Goal: Task Accomplishment & Management: Manage account settings

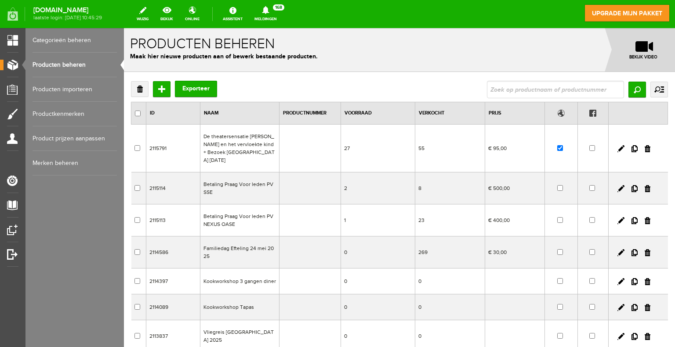
scroll to position [44, 0]
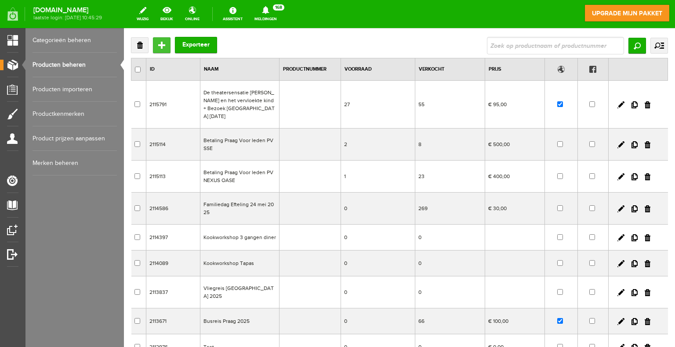
click at [162, 47] on input "Toevoegen" at bounding box center [162, 45] width 18 height 16
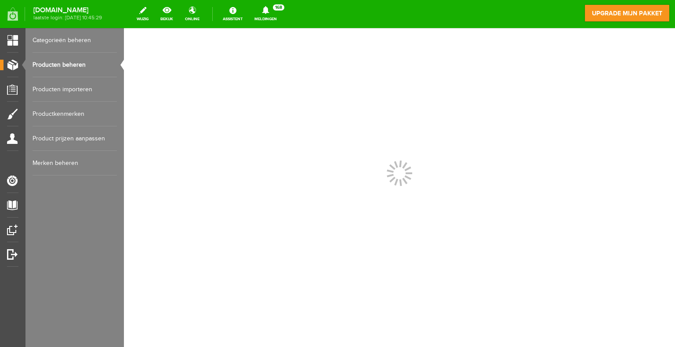
scroll to position [0, 0]
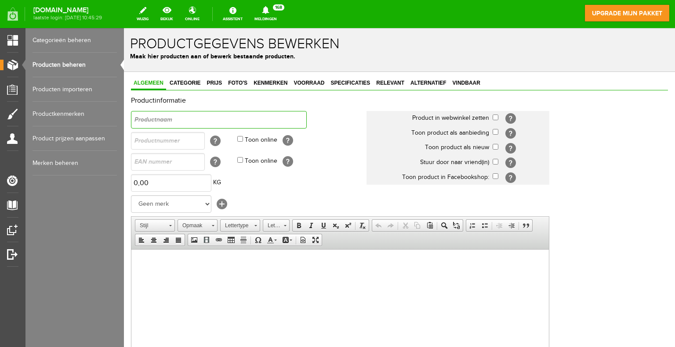
click at [198, 118] on input "text" at bounding box center [219, 120] width 176 height 18
type input "[DATE]"
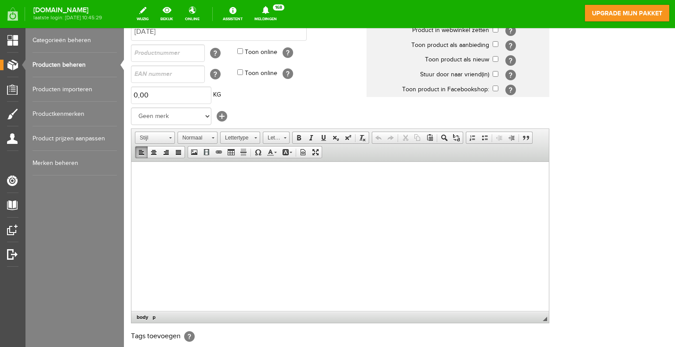
drag, startPoint x: 190, startPoint y: 187, endPoint x: 159, endPoint y: 175, distance: 33.1
click at [159, 175] on p at bounding box center [340, 174] width 400 height 9
click at [180, 176] on span "Plakken" at bounding box center [192, 176] width 47 height 11
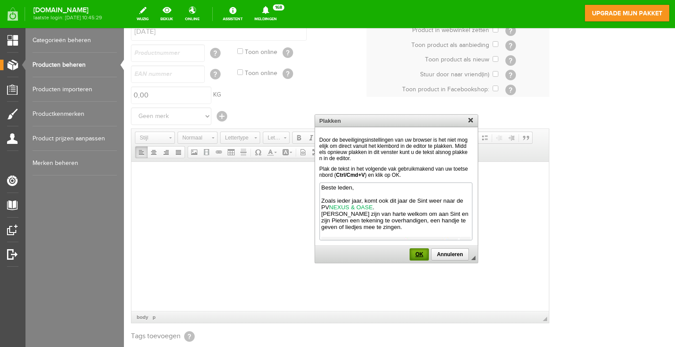
click at [419, 252] on span "OK" at bounding box center [419, 255] width 18 height 6
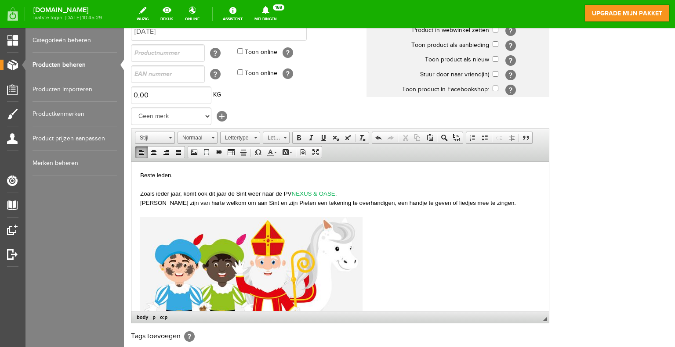
click at [322, 117] on td "Geen merk test [+]" at bounding box center [248, 116] width 235 height 21
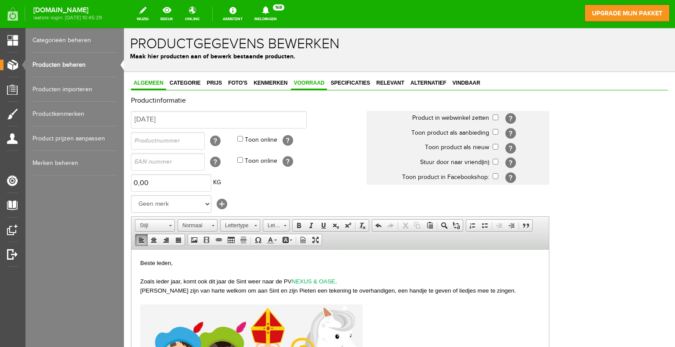
click at [316, 83] on span "Voorraad" at bounding box center [309, 83] width 36 height 6
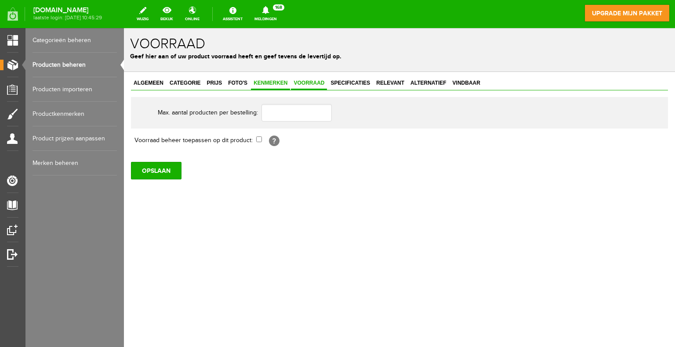
click at [273, 83] on span "Kenmerken" at bounding box center [270, 83] width 39 height 6
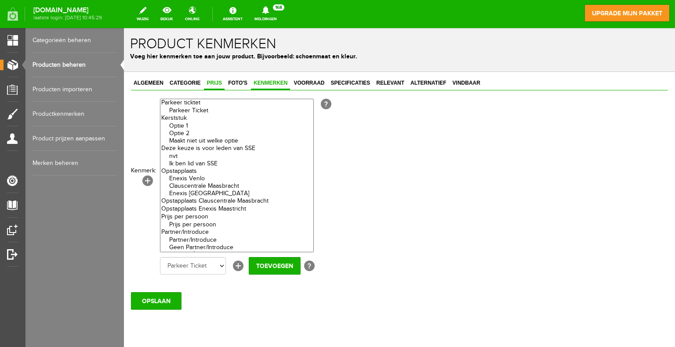
click at [215, 84] on span "Prijs" at bounding box center [214, 83] width 21 height 6
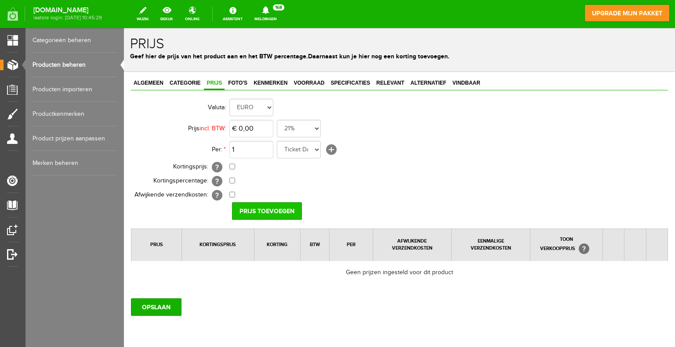
click at [264, 210] on input "Prijs toevoegen" at bounding box center [267, 211] width 70 height 18
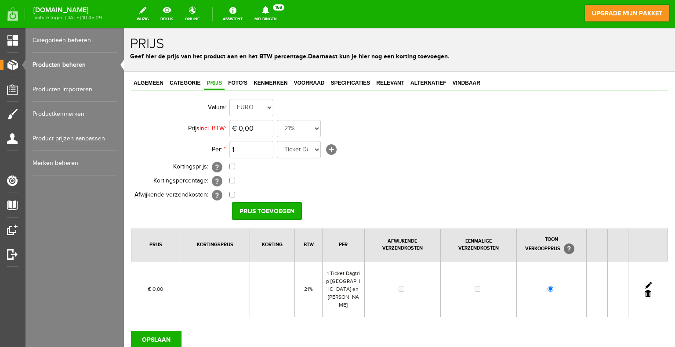
click at [645, 290] on link at bounding box center [648, 293] width 6 height 7
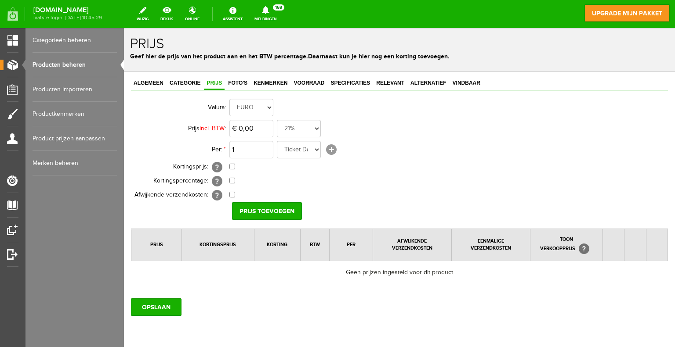
click at [332, 148] on link "[+]" at bounding box center [331, 150] width 11 height 11
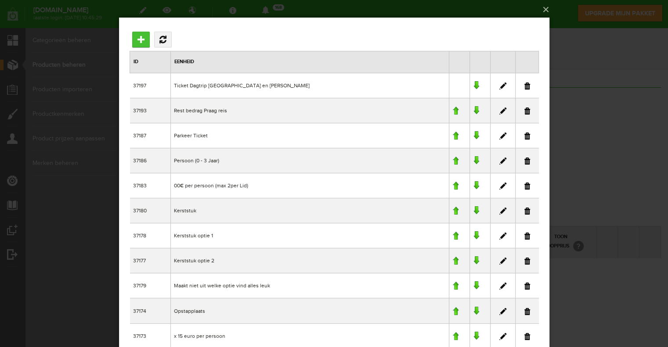
click at [139, 38] on input "Toevoegen" at bounding box center [141, 40] width 18 height 16
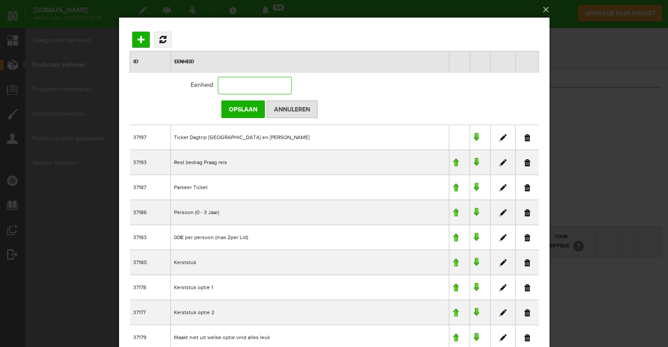
click at [236, 85] on input "text" at bounding box center [254, 86] width 74 height 18
click at [224, 85] on input "Per kind Leeftijd 2 t/m 8 jaar" at bounding box center [254, 86] width 74 height 18
drag, startPoint x: 237, startPoint y: 84, endPoint x: 232, endPoint y: 85, distance: 4.5
click at [233, 85] on input "Per kind Leeftijd 2 t/m 8 jaar" at bounding box center [254, 86] width 74 height 18
type input "Per Kind Leeftijd 2 t/m 8 jaar"
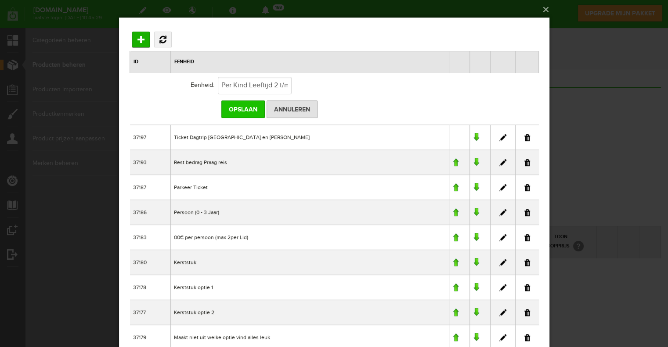
click at [246, 107] on input "Opslaan" at bounding box center [242, 110] width 43 height 18
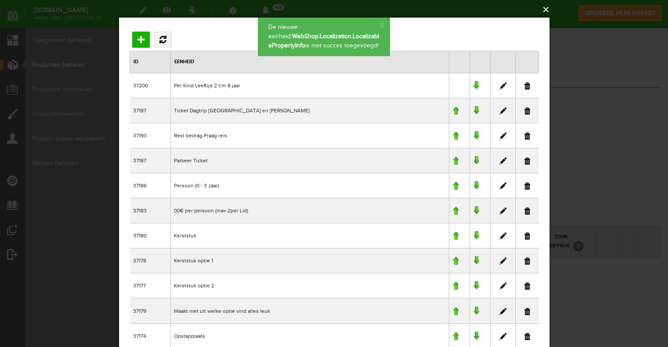
click at [544, 8] on button "×" at bounding box center [337, 9] width 430 height 19
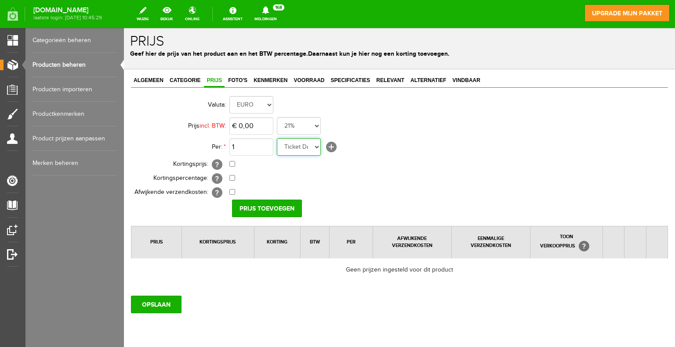
click at [314, 149] on select "Per Kind Leeftijd 2 t/m 8 jaar Ticket Dagtrip Den Haag en [PERSON_NAME] Rest be…" at bounding box center [299, 147] width 44 height 18
select select "37200"
click at [277, 138] on select "Per Kind Leeftijd 2 t/m 8 jaar Ticket Dagtrip Den Haag en [PERSON_NAME] Rest be…" at bounding box center [299, 147] width 44 height 18
type input "€ 7,50"
click at [305, 127] on select "21% 19% 18% 9% 6% 0%" at bounding box center [299, 126] width 44 height 18
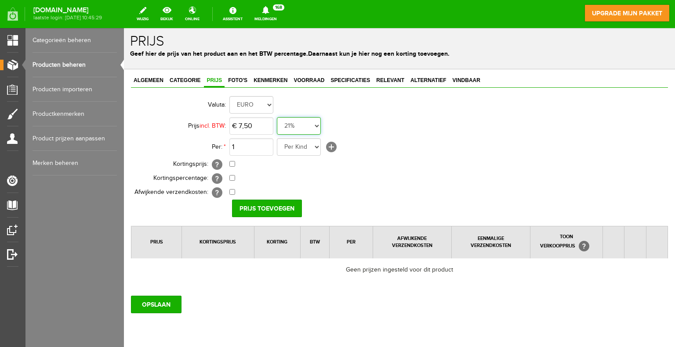
select select "0,00"
click at [277, 117] on select "21% 19% 18% 9% 6% 0%" at bounding box center [299, 126] width 44 height 18
click at [277, 208] on input "Prijs toevoegen" at bounding box center [267, 209] width 70 height 18
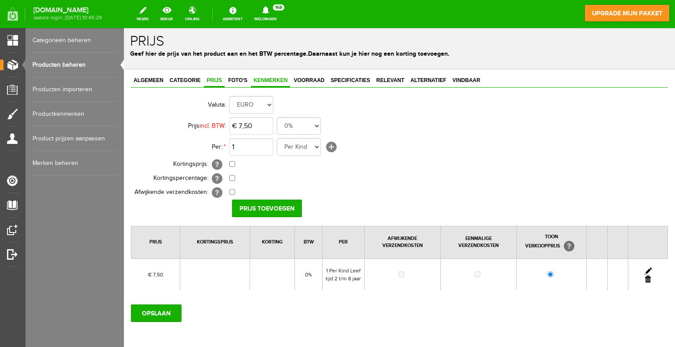
click at [262, 80] on span "Kenmerken" at bounding box center [270, 80] width 39 height 6
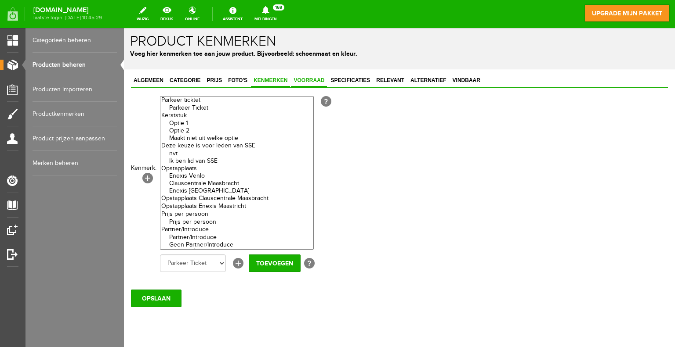
click at [313, 81] on span "Voorraad" at bounding box center [309, 80] width 36 height 6
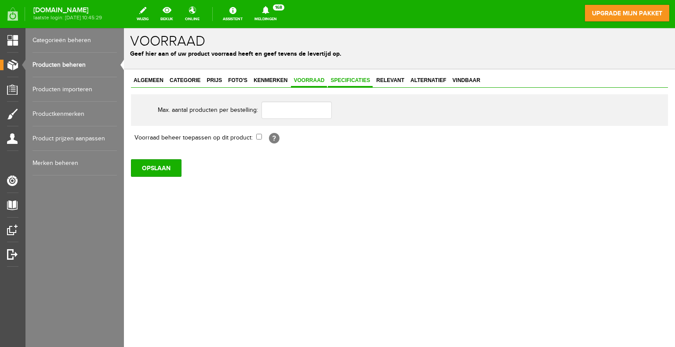
click at [333, 79] on span "Specificaties" at bounding box center [350, 80] width 45 height 6
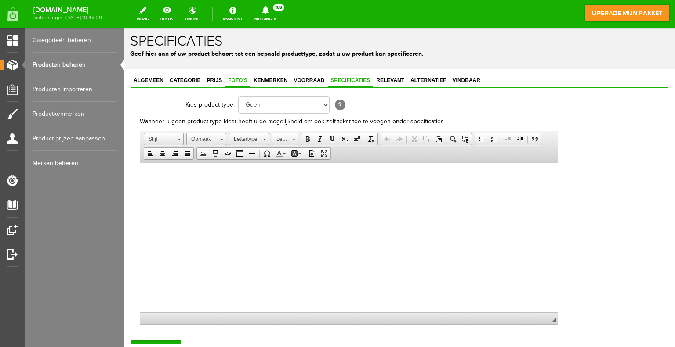
click at [232, 78] on span "Foto's" at bounding box center [237, 80] width 25 height 6
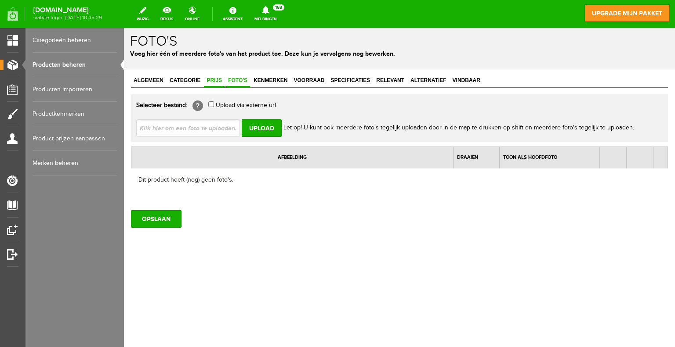
click at [204, 78] on span "Prijs" at bounding box center [214, 80] width 21 height 6
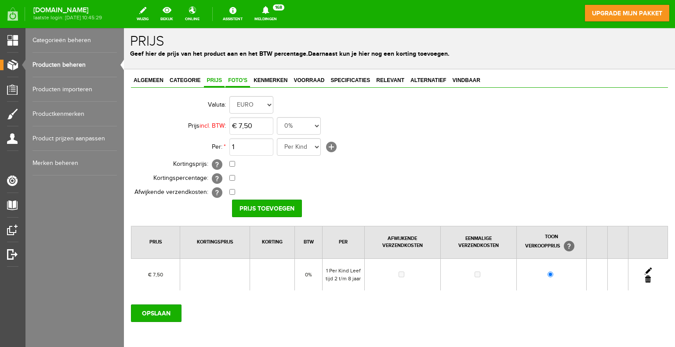
click at [238, 81] on span "Foto's" at bounding box center [237, 80] width 25 height 6
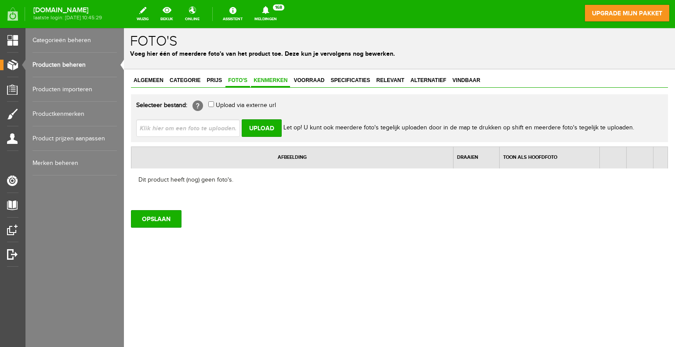
click at [277, 81] on span "Kenmerken" at bounding box center [270, 80] width 39 height 6
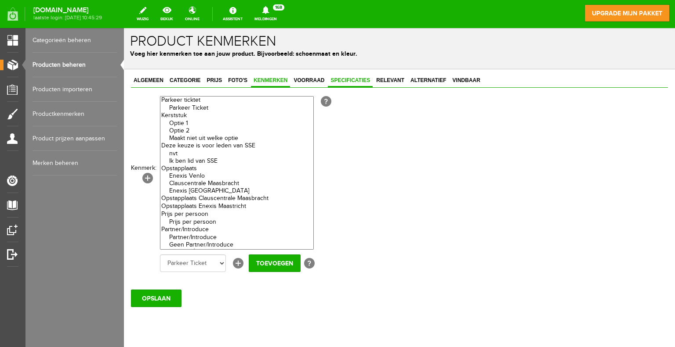
click at [341, 82] on span "Specificaties" at bounding box center [350, 80] width 45 height 6
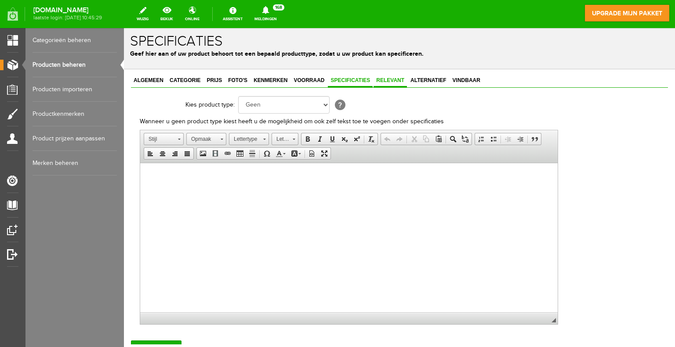
click at [396, 82] on span "Relevant" at bounding box center [389, 80] width 33 height 6
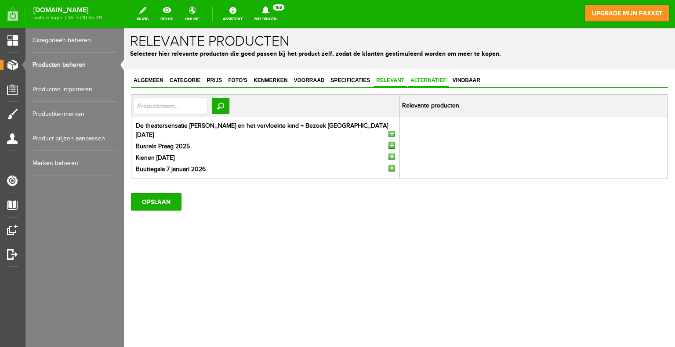
click at [420, 83] on span "Alternatief" at bounding box center [428, 80] width 41 height 6
click at [460, 83] on link "Vindbaar" at bounding box center [466, 81] width 33 height 13
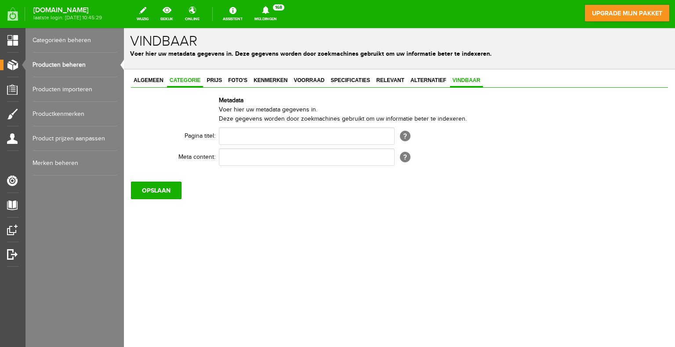
click at [188, 80] on span "Categorie" at bounding box center [185, 80] width 36 height 6
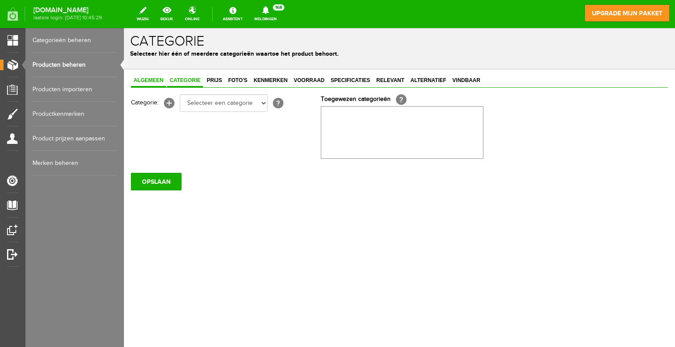
click at [156, 83] on span "Algemeen" at bounding box center [148, 80] width 35 height 6
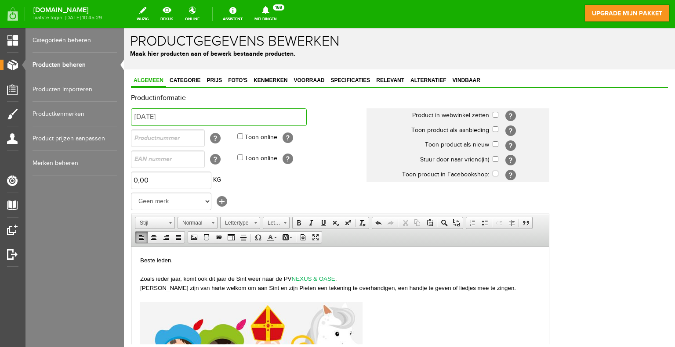
click at [170, 116] on input "[DATE]" at bounding box center [219, 117] width 176 height 18
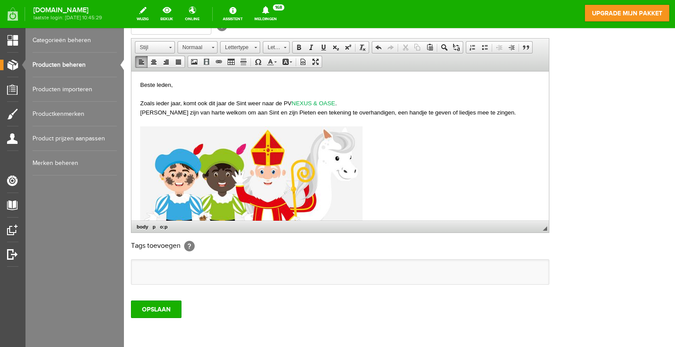
scroll to position [213, 0]
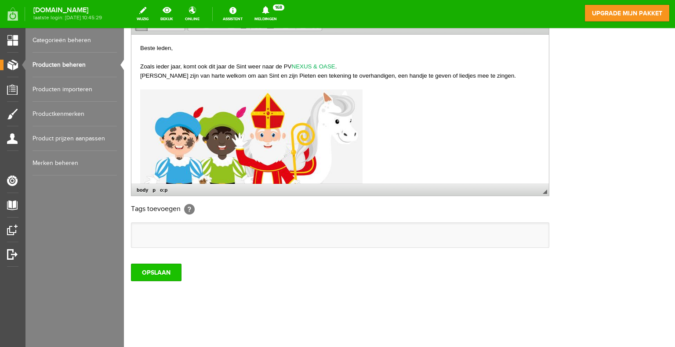
type input "[DATE] [DATE]"
click at [168, 273] on input "OPSLAAN" at bounding box center [156, 273] width 51 height 18
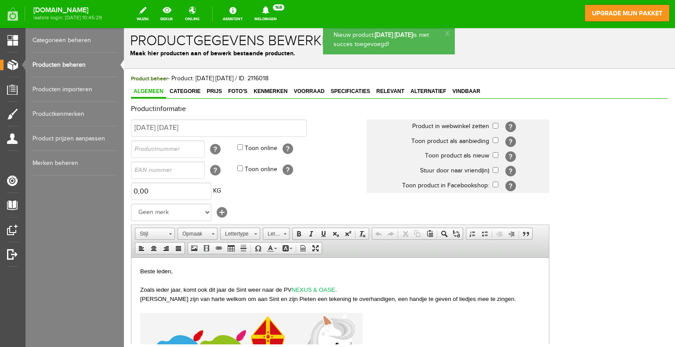
scroll to position [0, 0]
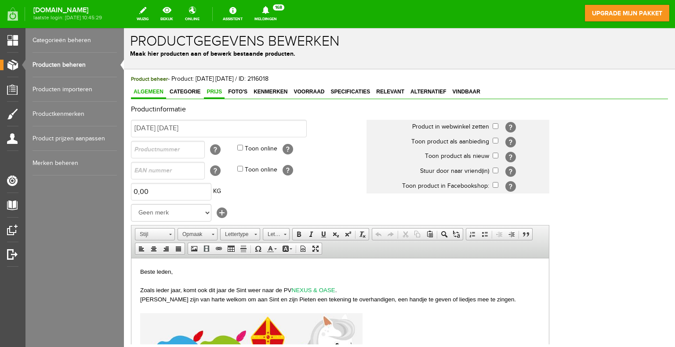
click at [217, 91] on span "Prijs" at bounding box center [214, 92] width 21 height 6
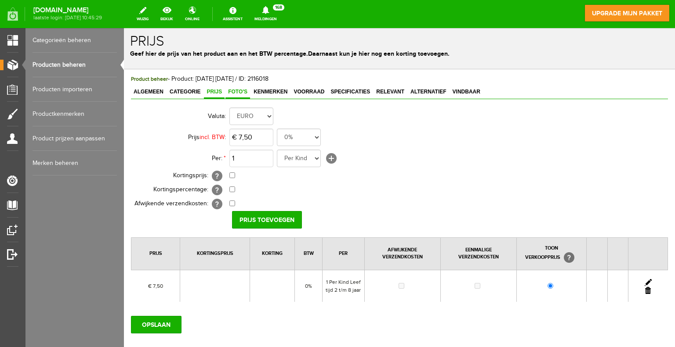
click at [239, 92] on span "Foto's" at bounding box center [237, 92] width 25 height 6
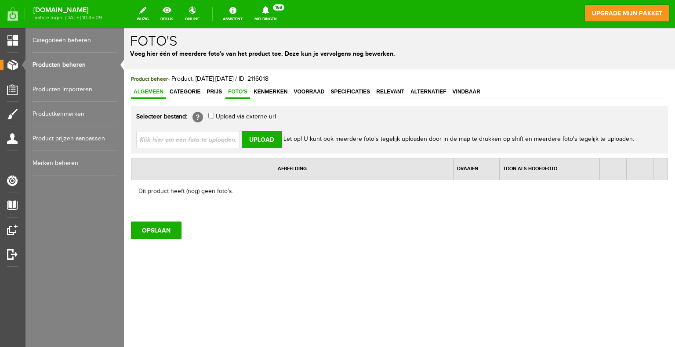
click at [153, 92] on span "Algemeen" at bounding box center [148, 92] width 35 height 6
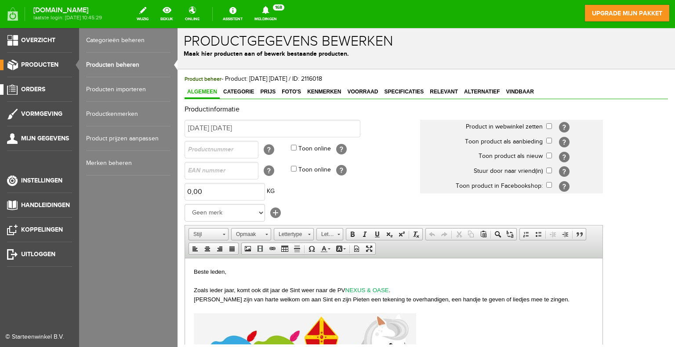
click at [35, 91] on span "Orders" at bounding box center [33, 89] width 24 height 7
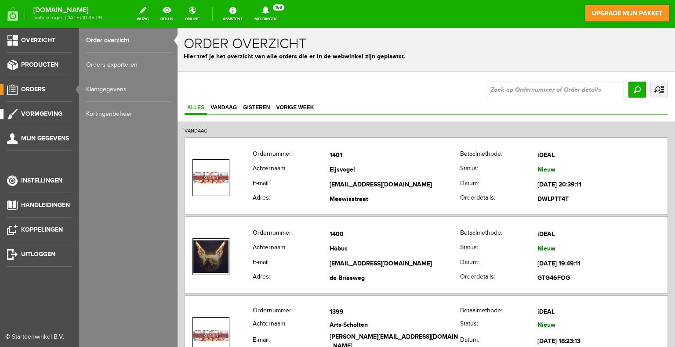
click at [45, 112] on span "Vormgeving" at bounding box center [41, 113] width 41 height 7
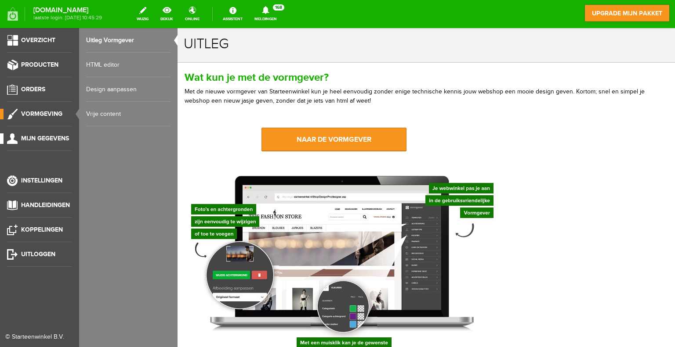
click at [35, 139] on span "Mijn gegevens" at bounding box center [45, 138] width 48 height 7
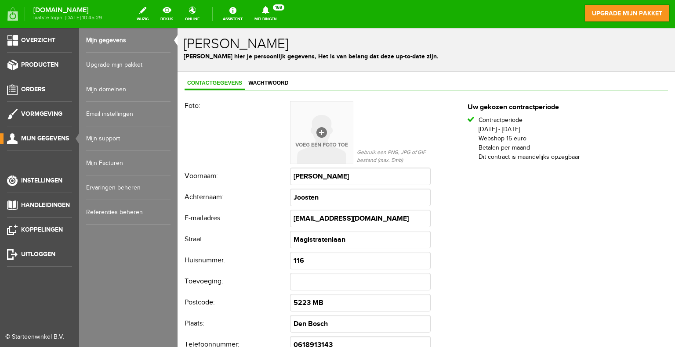
click at [105, 111] on link "Email instellingen" at bounding box center [128, 114] width 84 height 25
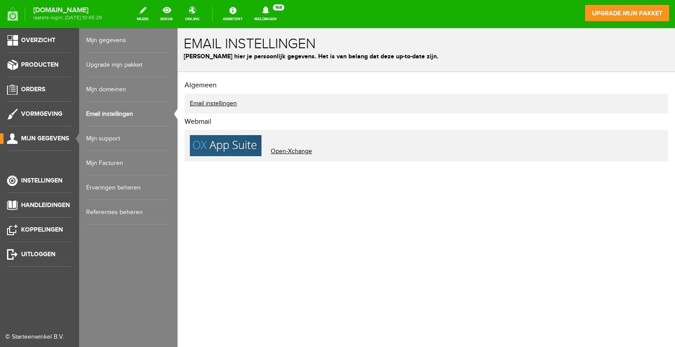
click at [105, 69] on link "Upgrade mijn pakket" at bounding box center [128, 65] width 84 height 25
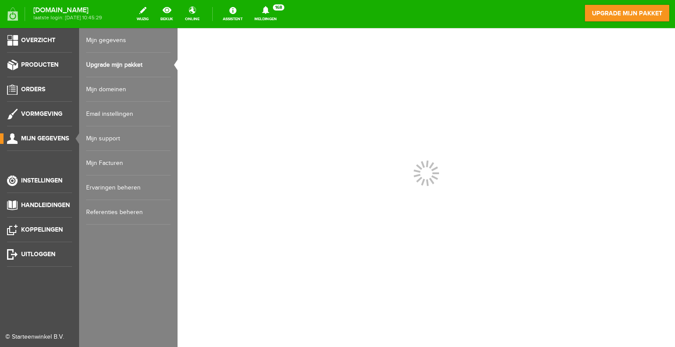
click at [104, 43] on link "Mijn gegevens" at bounding box center [128, 40] width 84 height 25
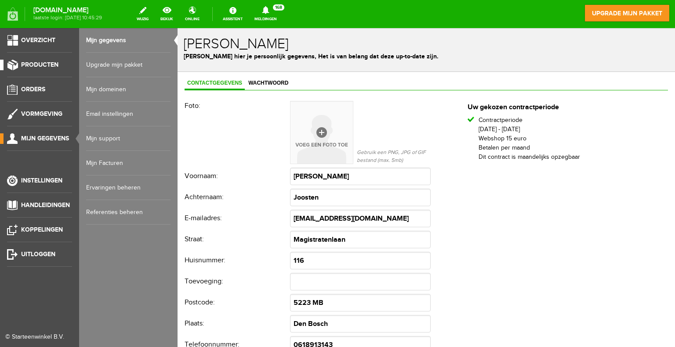
click at [40, 65] on span "Producten" at bounding box center [39, 64] width 37 height 7
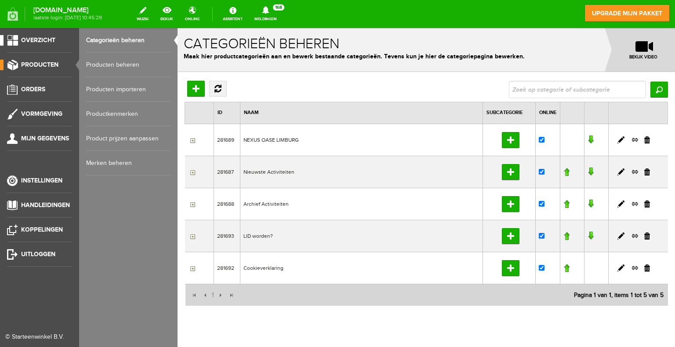
click at [45, 41] on span "Overzicht" at bounding box center [38, 39] width 34 height 7
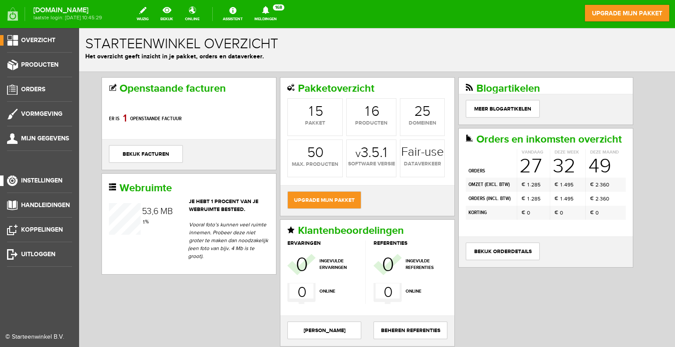
click at [40, 184] on span "Instellingen" at bounding box center [41, 180] width 41 height 7
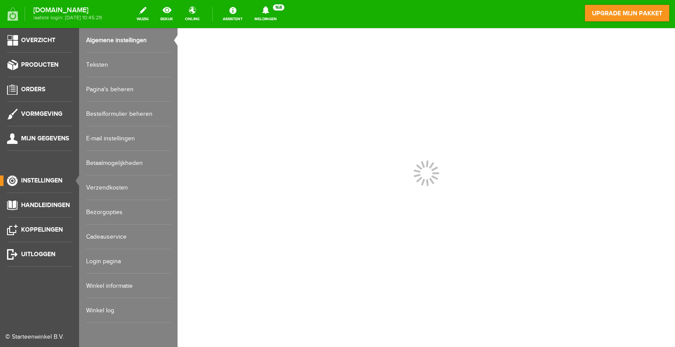
click at [114, 114] on link "Bestelformulier beheren" at bounding box center [128, 114] width 84 height 25
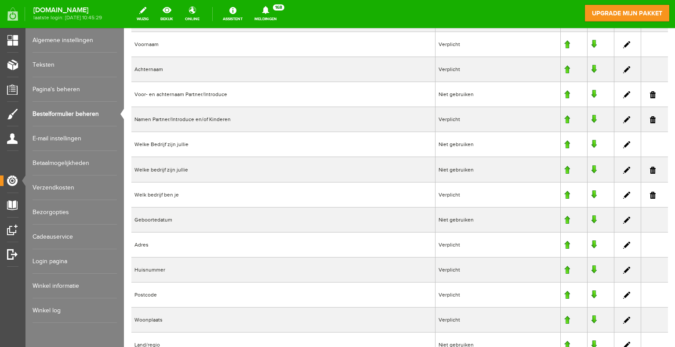
scroll to position [154, 0]
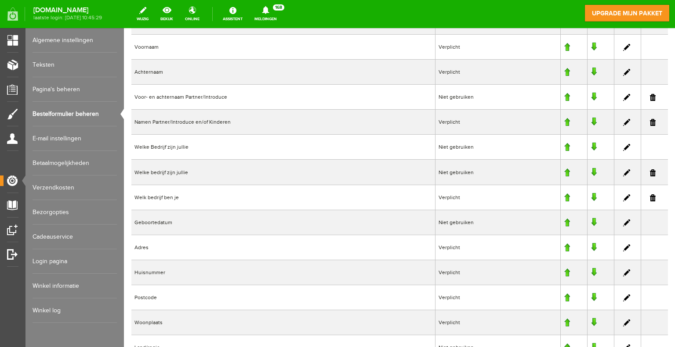
click at [623, 122] on link at bounding box center [626, 122] width 7 height 7
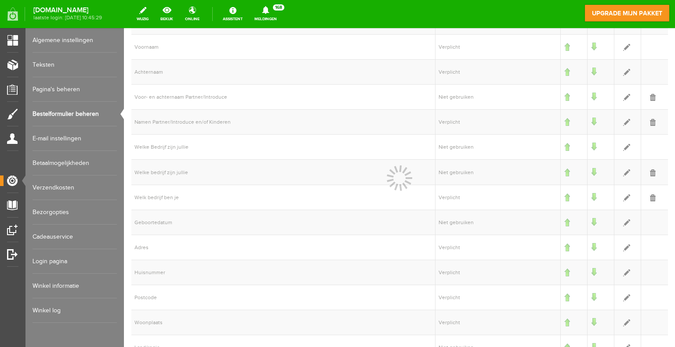
select select "2"
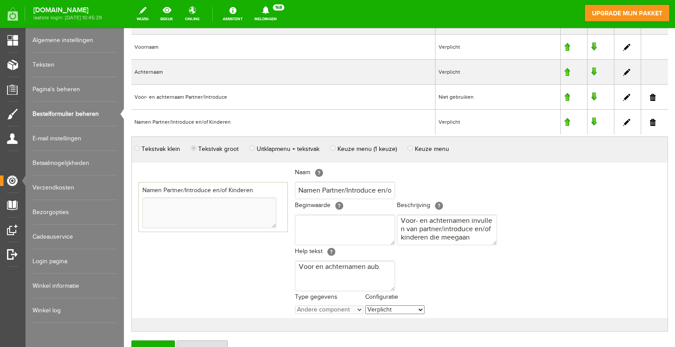
scroll to position [198, 0]
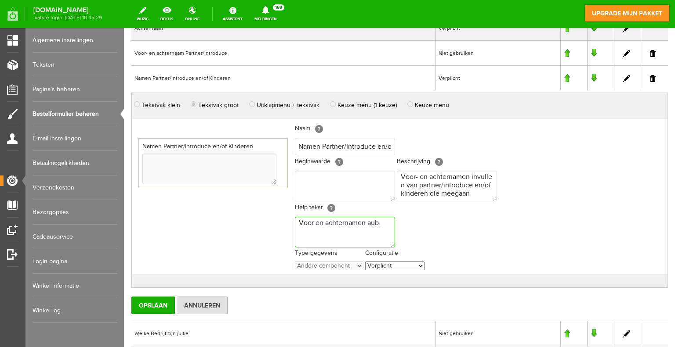
drag, startPoint x: 383, startPoint y: 223, endPoint x: 367, endPoint y: 224, distance: 15.9
click at [367, 224] on textarea "Voor en achternamen aub." at bounding box center [345, 232] width 100 height 31
click at [383, 219] on textarea "Voor en achternamen aub." at bounding box center [345, 232] width 100 height 31
type textarea "Voor en achternamen aub. voor opgaven [DATE] aub geboortedatum kinderen opgeven"
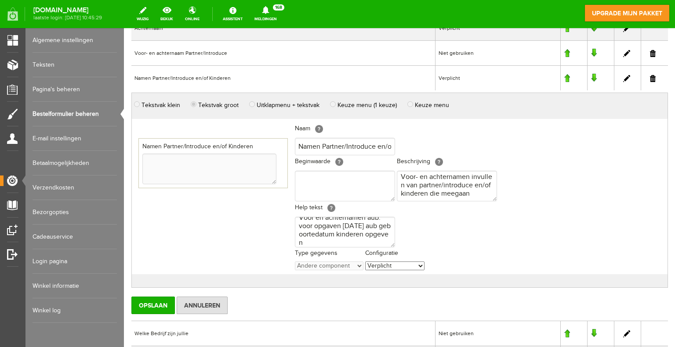
click at [259, 217] on div "Namen Partner/Introduce en/of Kinderen" at bounding box center [211, 196] width 159 height 155
click at [163, 300] on input "Opslaan" at bounding box center [152, 306] width 43 height 18
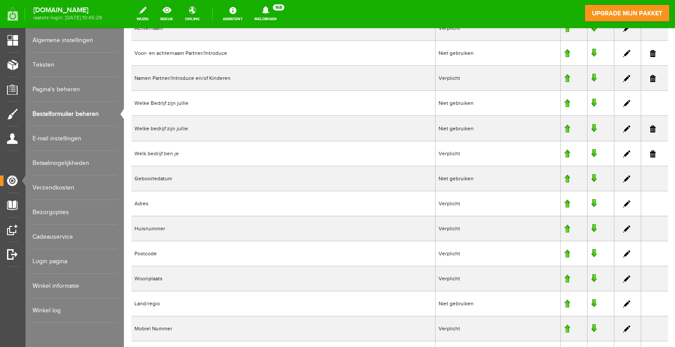
click at [623, 77] on link at bounding box center [626, 78] width 7 height 7
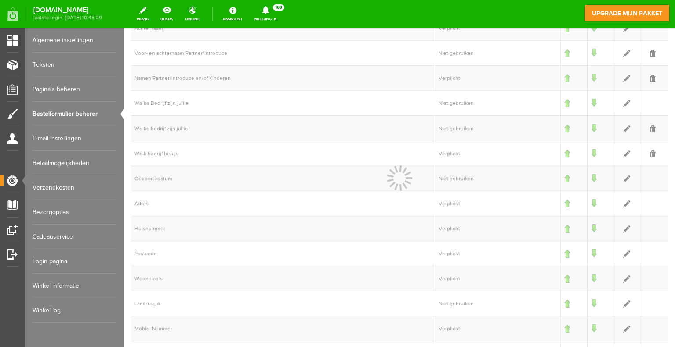
select select "2"
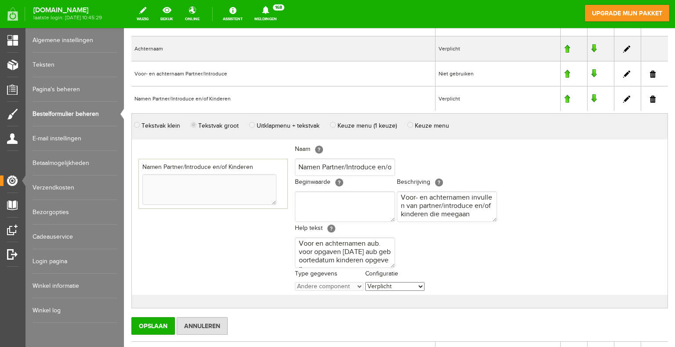
scroll to position [198, 0]
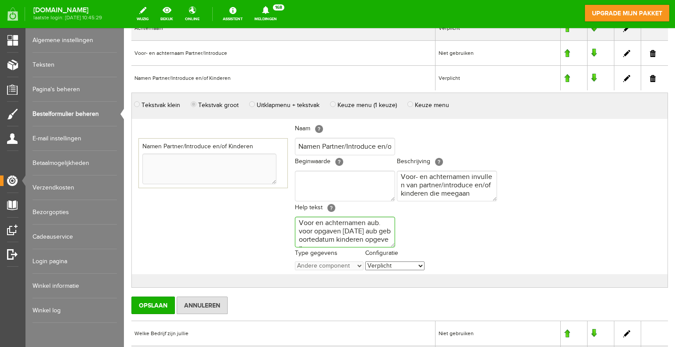
click at [381, 222] on textarea "Voor en achternamen aub. voor opgaven [DATE] aub geboortedatum kinderen opgeven" at bounding box center [345, 232] width 100 height 31
type textarea "Voor en achternamen aub. voor opgaven [DATE] aub geboortedatum kinderen opgeven"
click at [475, 193] on textarea "Voor- en achternamen invullen van partner/introduce en/of kinderen die meegaan" at bounding box center [447, 186] width 100 height 31
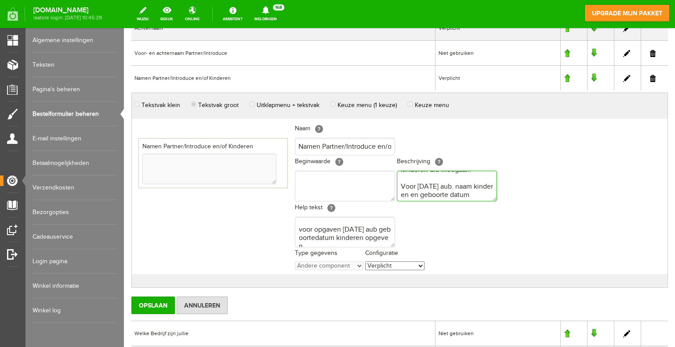
scroll to position [31, 0]
type textarea "Voor- en achternamen invullen van partner/introduce en/of kinderen die meegaan.…"
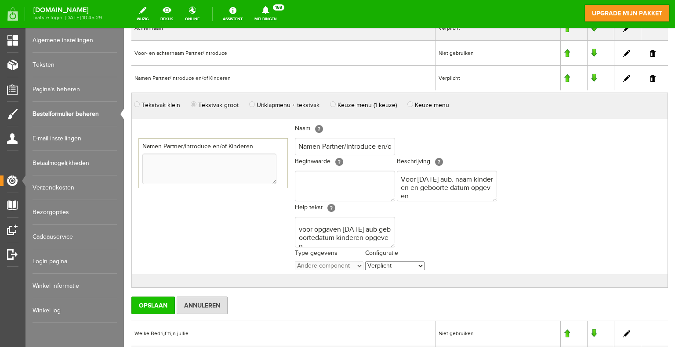
click at [169, 302] on input "Opslaan" at bounding box center [152, 306] width 43 height 18
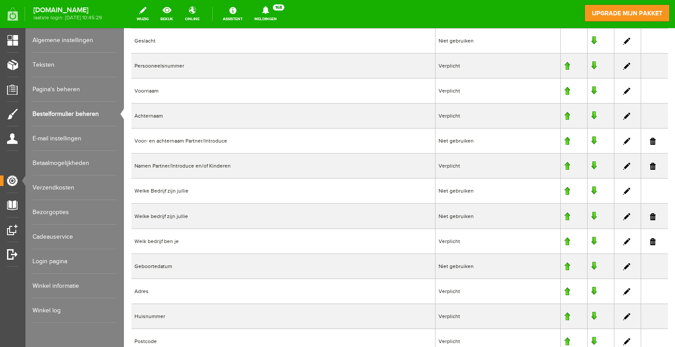
scroll to position [22, 0]
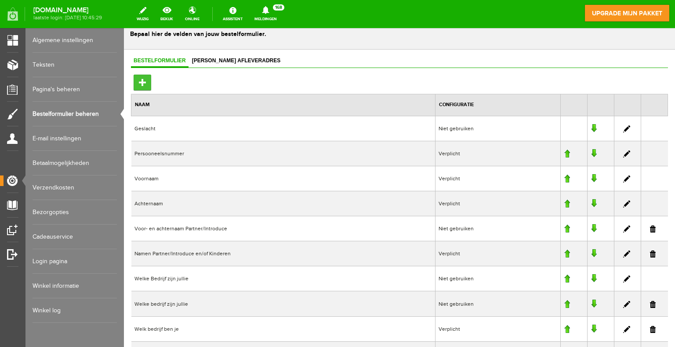
click at [141, 81] on input "Toevoegen" at bounding box center [143, 83] width 18 height 16
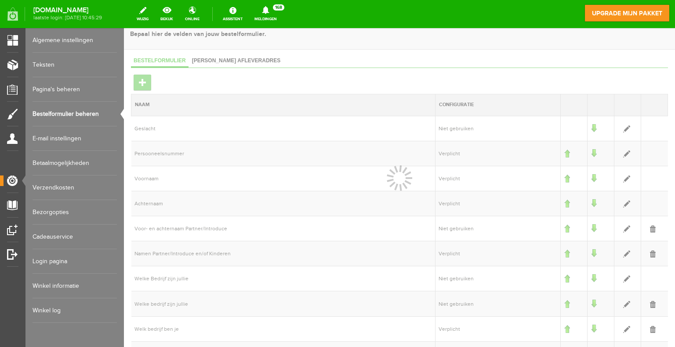
select select "1"
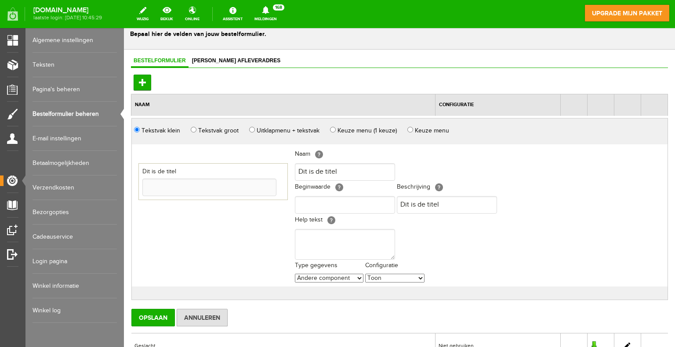
click at [213, 129] on span "Tekstvak groot" at bounding box center [218, 130] width 40 height 7
click at [196, 129] on input "Tekstvak groot" at bounding box center [194, 130] width 6 height 6
radio input "true"
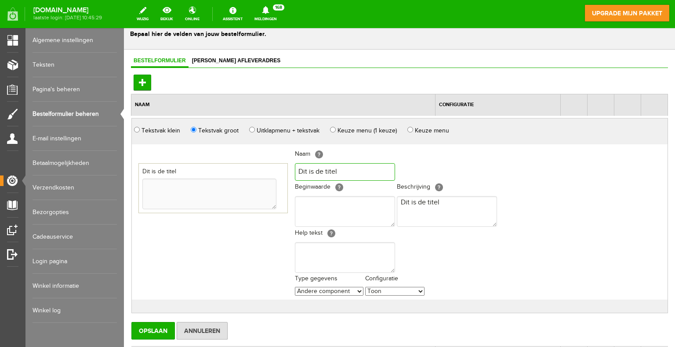
drag, startPoint x: 350, startPoint y: 173, endPoint x: 288, endPoint y: 175, distance: 61.5
click at [288, 175] on div "Dit is de titel" at bounding box center [399, 222] width 535 height 155
type input "E"
type input "I"
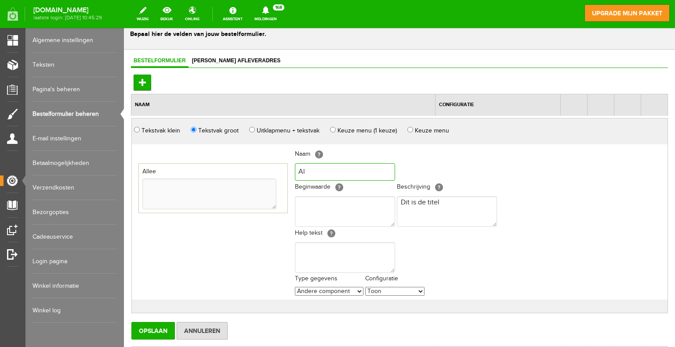
type input "A"
drag, startPoint x: 305, startPoint y: 170, endPoint x: 311, endPoint y: 171, distance: 6.2
click at [311, 171] on input "Extra Opmerking voor [DATE]" at bounding box center [345, 172] width 100 height 18
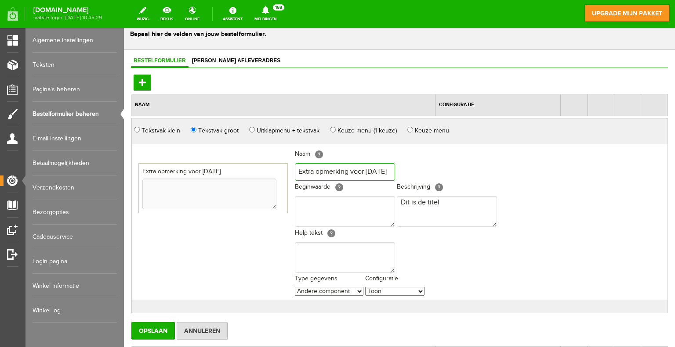
drag, startPoint x: 304, startPoint y: 171, endPoint x: 284, endPoint y: 170, distance: 20.2
click at [284, 170] on div "Extra opmerking voor [DATE]" at bounding box center [399, 222] width 535 height 155
drag, startPoint x: 327, startPoint y: 170, endPoint x: 420, endPoint y: 173, distance: 93.2
click at [420, 173] on div "Naam [?] Extra opmerking voor [DATE] Localize Beginwaarde [?] Localize Beschrij…" at bounding box center [395, 222] width 209 height 155
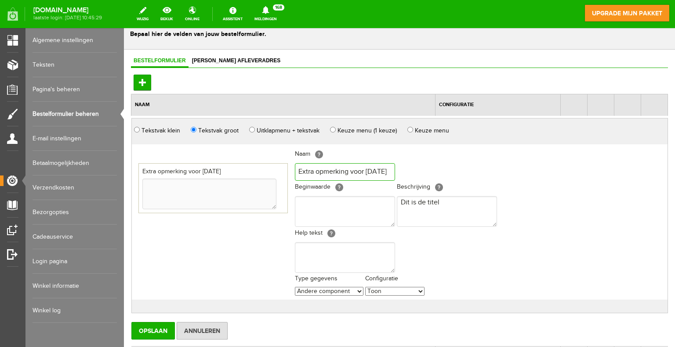
type input "Extra opmerking voor [DATE]"
drag, startPoint x: 444, startPoint y: 209, endPoint x: 387, endPoint y: 206, distance: 56.7
click at [387, 206] on div "Beginwaarde [?] Localize Beschrijving [?] Dit is de titel Localize" at bounding box center [396, 204] width 202 height 46
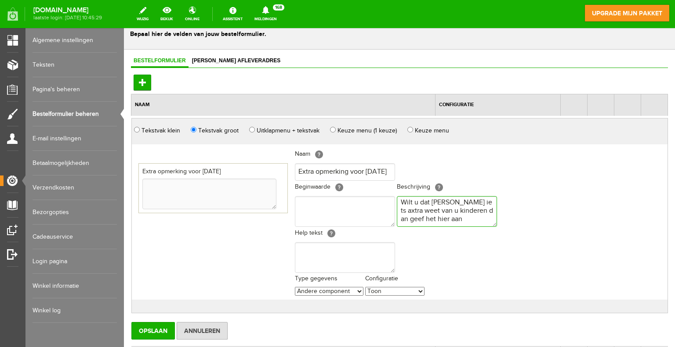
drag, startPoint x: 422, startPoint y: 221, endPoint x: 400, endPoint y: 199, distance: 31.4
click at [400, 199] on textarea "Wilt u dat [PERSON_NAME] iets axtra weet van u kinderen dan geef het hier aan" at bounding box center [447, 211] width 100 height 31
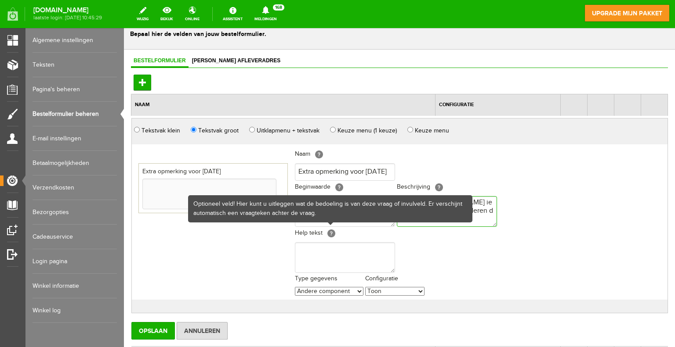
type textarea "Wilt u dat [PERSON_NAME] iets axtra weet van u kinderen dan geef het hier aan"
click at [318, 246] on textarea at bounding box center [345, 257] width 100 height 31
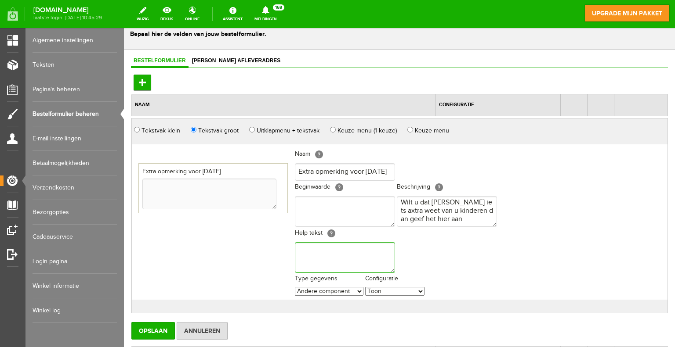
paste textarea "Wilt u dat [PERSON_NAME] iets axtra weet van u kinderen dan geef het hier aan"
type textarea "Wilt u dat [PERSON_NAME] iets axtra weet van u kinderen dan geef het hier aan"
click at [357, 290] on select "Andere component Residentie Referentie Provincies Inkomen KVK Branche BTW nr We…" at bounding box center [329, 291] width 69 height 9
click at [390, 291] on select "Niet gebruiken Toon Verplicht" at bounding box center [394, 291] width 59 height 9
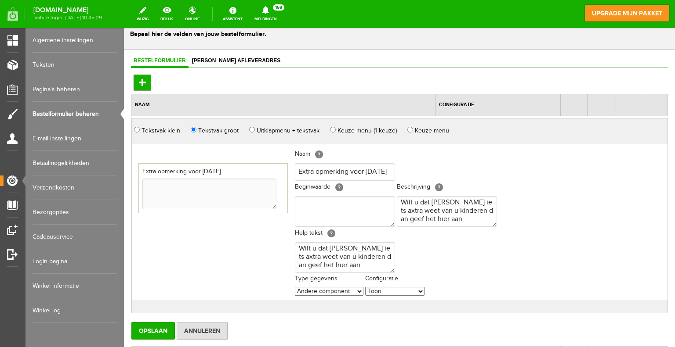
click at [390, 291] on select "Niet gebruiken Toon Verplicht" at bounding box center [394, 291] width 59 height 9
click at [380, 290] on select "Niet gebruiken Toon Verplicht" at bounding box center [394, 291] width 59 height 9
click at [358, 290] on select "Andere component Residentie Referentie Provincies Inkomen KVK Branche BTW nr We…" at bounding box center [329, 291] width 69 height 9
click at [255, 239] on div "Extra opmerking voor [DATE]" at bounding box center [211, 222] width 159 height 155
click at [162, 330] on input "Opslaan" at bounding box center [152, 331] width 43 height 18
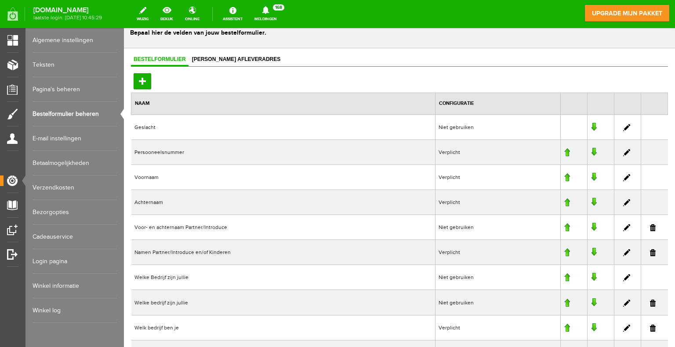
scroll to position [44, 0]
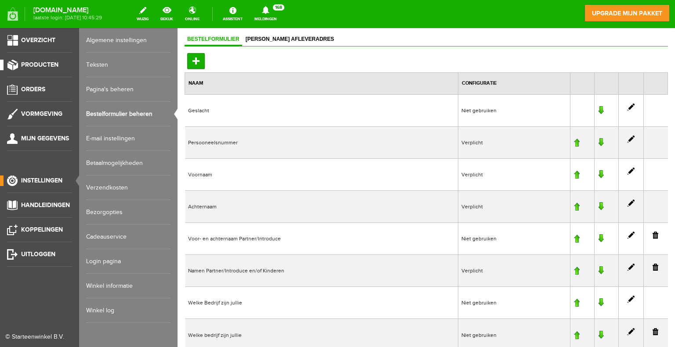
click at [37, 65] on span "Producten" at bounding box center [39, 64] width 37 height 7
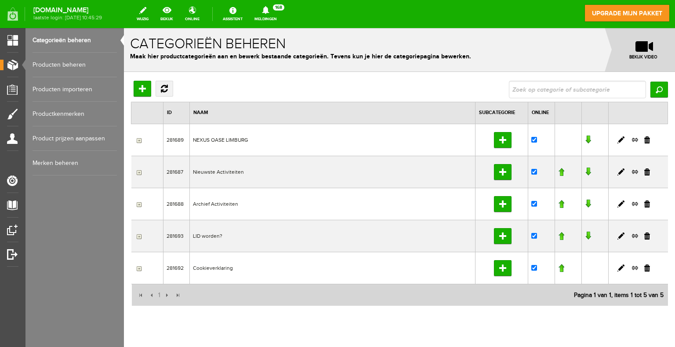
click at [63, 64] on link "Producten beheren" at bounding box center [75, 65] width 84 height 25
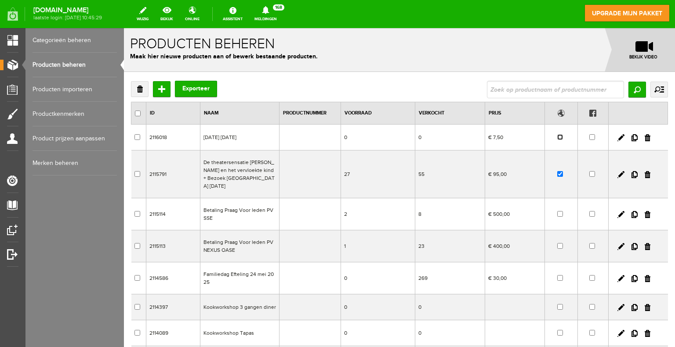
click at [557, 137] on input "checkbox" at bounding box center [560, 137] width 6 height 6
checkbox input "true"
click at [214, 137] on td "[DATE] [DATE]" at bounding box center [239, 138] width 79 height 26
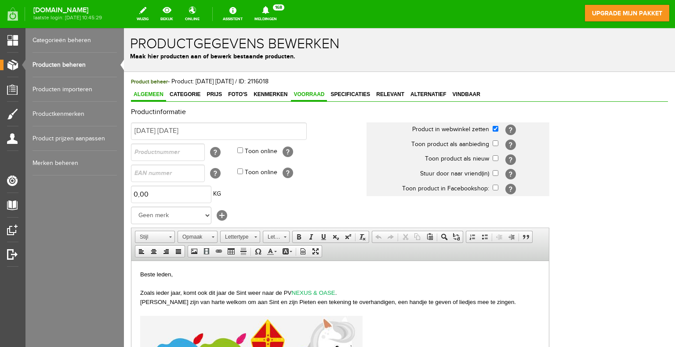
click at [307, 94] on span "Voorraad" at bounding box center [309, 94] width 36 height 6
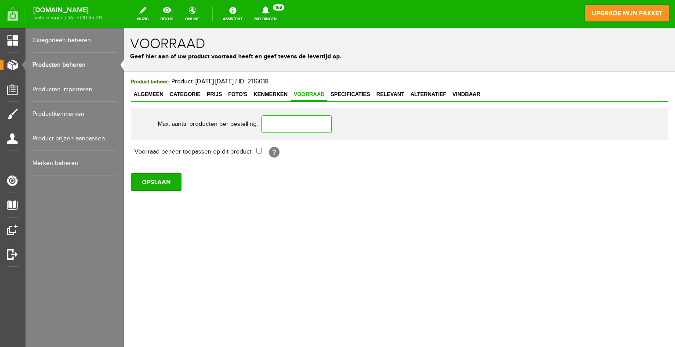
click at [288, 122] on input "text" at bounding box center [296, 125] width 70 height 18
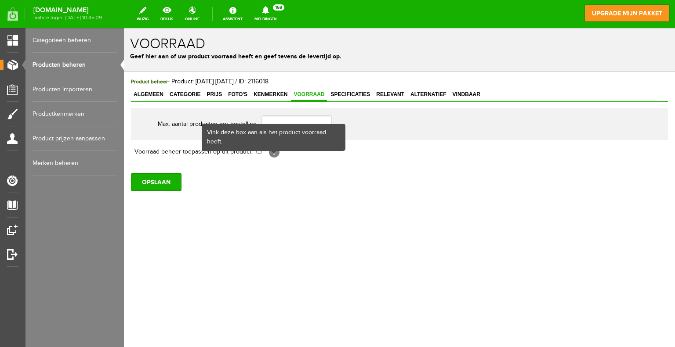
click at [256, 149] on div "Vink deze box aan als het product voorraad heeft." at bounding box center [273, 137] width 142 height 25
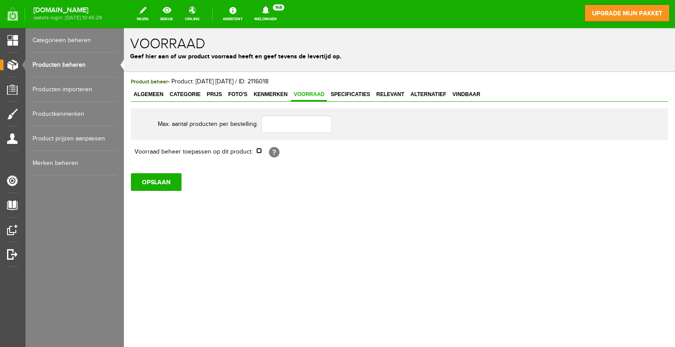
click at [260, 150] on input "checkbox" at bounding box center [259, 151] width 6 height 6
checkbox input "true"
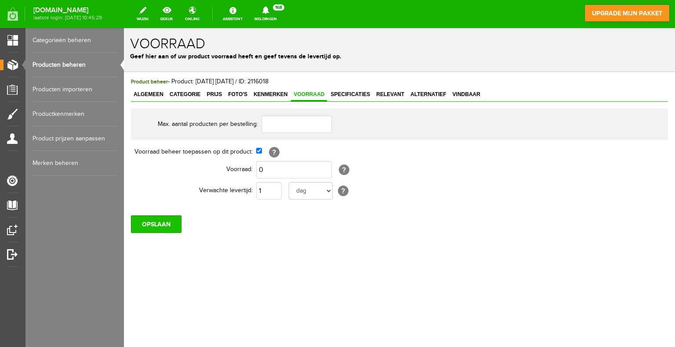
click at [163, 229] on input "OPSLAAN" at bounding box center [156, 225] width 51 height 18
click at [236, 93] on span "Foto's" at bounding box center [237, 94] width 25 height 6
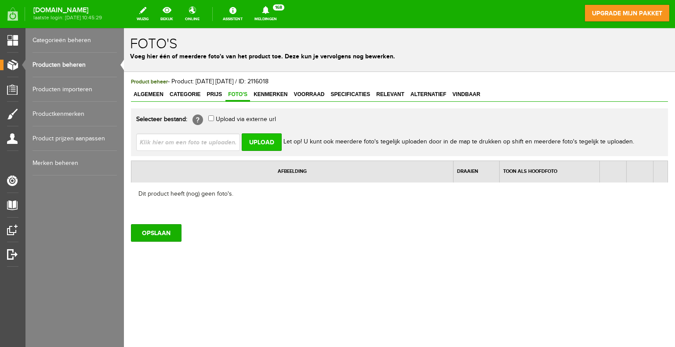
click at [261, 141] on input "Upload" at bounding box center [262, 143] width 40 height 18
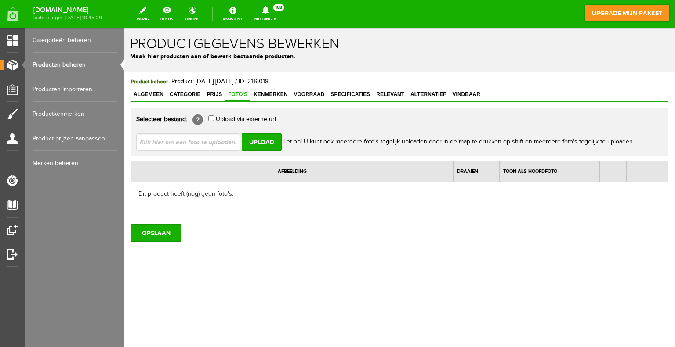
click at [221, 143] on input "file" at bounding box center [191, 142] width 111 height 17
type input "C:\fakepath\sint.jpg"
type input "sint.jpg"
click at [166, 235] on input "OPSLAAN" at bounding box center [156, 233] width 51 height 18
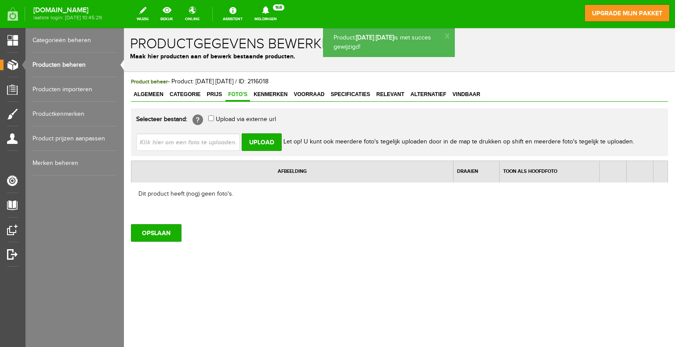
click at [232, 94] on span "Foto's" at bounding box center [237, 94] width 25 height 6
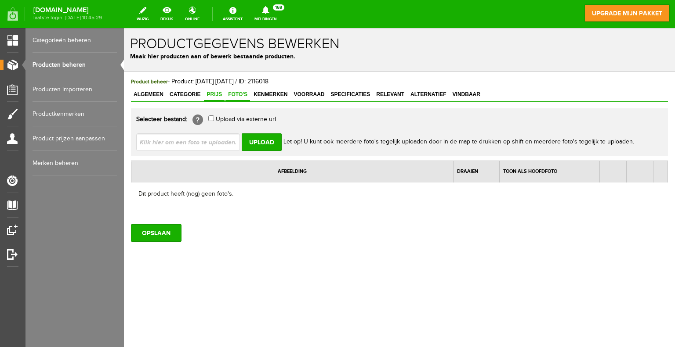
click at [217, 94] on span "Prijs" at bounding box center [214, 94] width 21 height 6
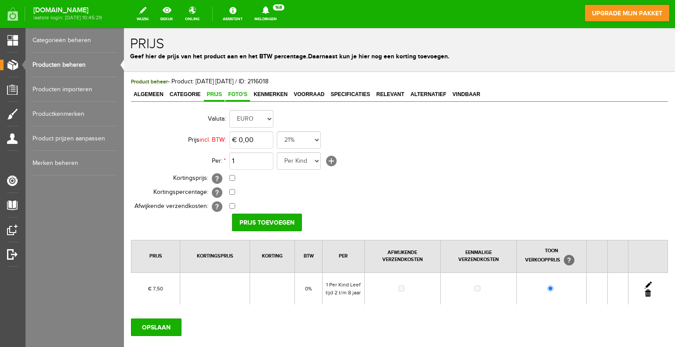
click at [234, 93] on span "Foto's" at bounding box center [237, 94] width 25 height 6
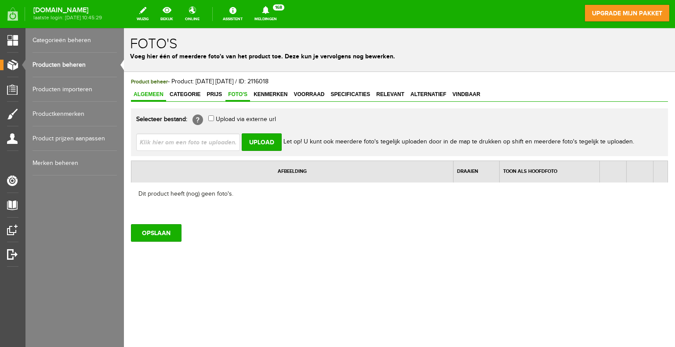
click at [153, 95] on span "Algemeen" at bounding box center [148, 94] width 35 height 6
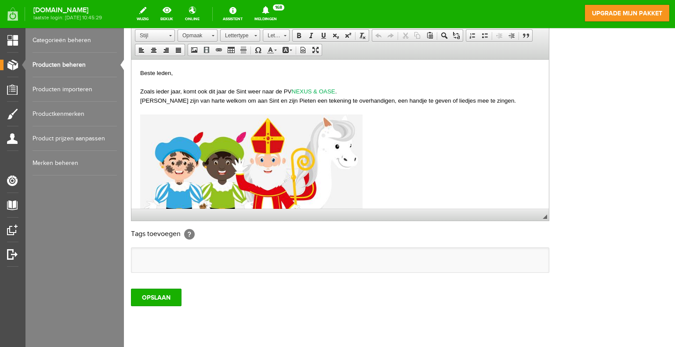
scroll to position [224, 0]
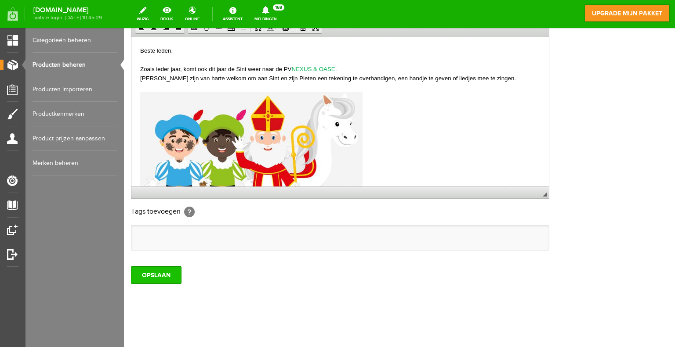
click at [153, 279] on input "OPSLAAN" at bounding box center [156, 276] width 51 height 18
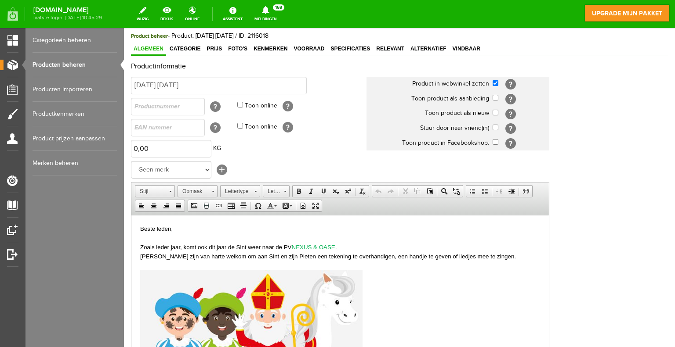
scroll to position [0, 0]
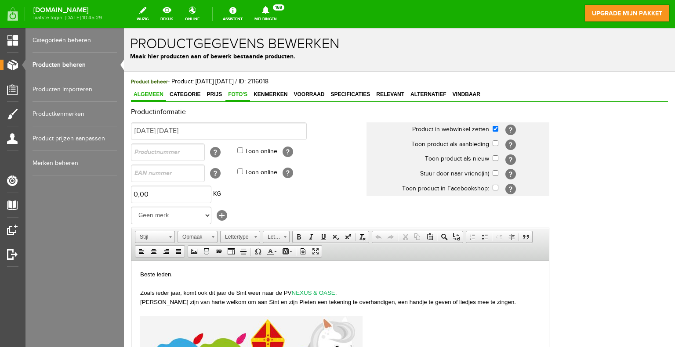
click at [233, 97] on span "Foto's" at bounding box center [237, 94] width 25 height 6
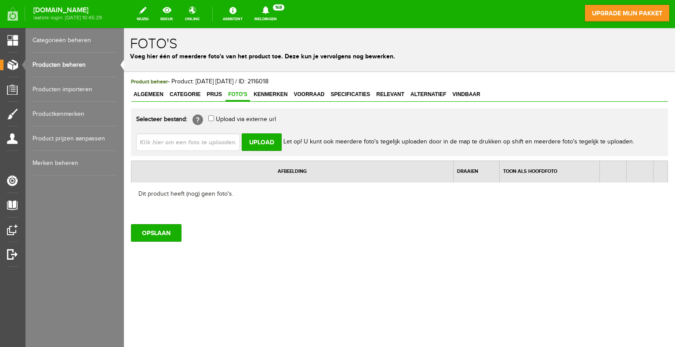
click at [214, 144] on input "file" at bounding box center [191, 142] width 111 height 17
type input "C:\fakepath\sint.jpg"
type input "sint.jpg"
click at [260, 143] on input "Upload" at bounding box center [262, 143] width 40 height 18
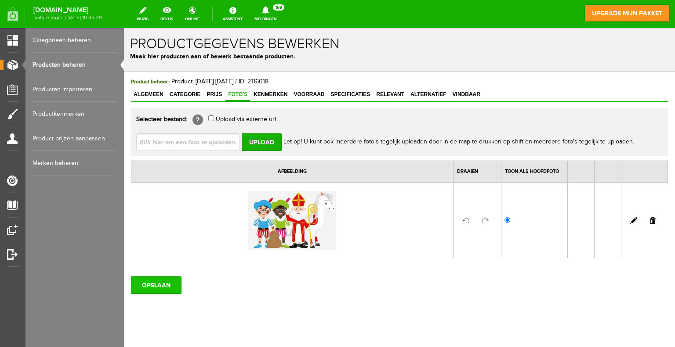
click at [166, 287] on input "OPSLAAN" at bounding box center [156, 286] width 51 height 18
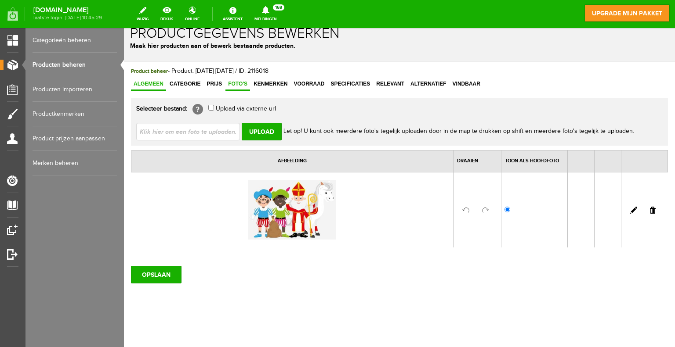
click at [155, 86] on span "Algemeen" at bounding box center [148, 84] width 35 height 6
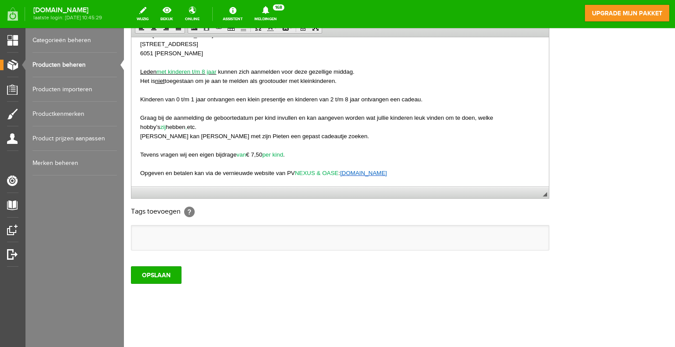
scroll to position [293, 0]
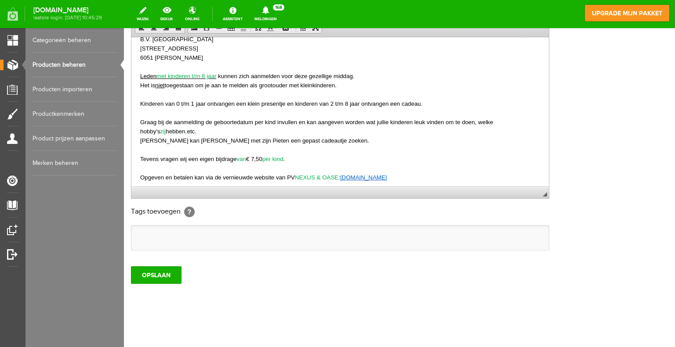
click at [387, 177] on span "[DOMAIN_NAME]" at bounding box center [363, 177] width 47 height 7
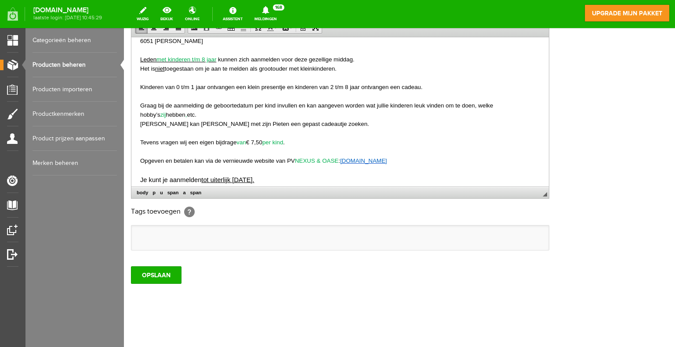
scroll to position [314, 0]
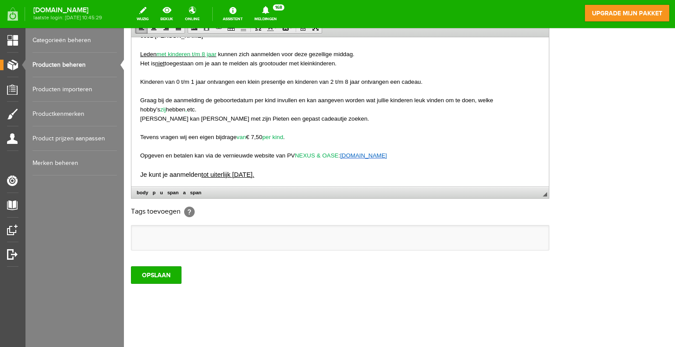
drag, startPoint x: 429, startPoint y: 177, endPoint x: 366, endPoint y: 156, distance: 66.4
click at [366, 156] on span "[DOMAIN_NAME]" at bounding box center [363, 155] width 47 height 7
click at [405, 194] on span "Link wijzigen" at bounding box center [408, 193] width 47 height 11
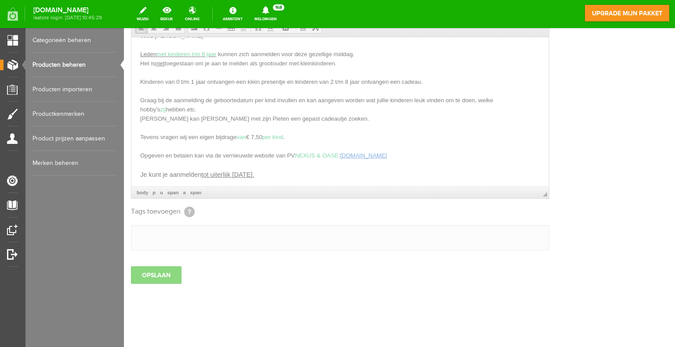
select select "https://"
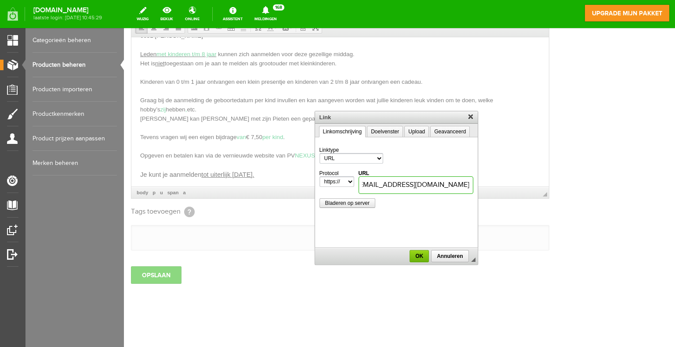
paste input "[URL][DOMAIN_NAME][DATE]"
type input "[DOMAIN_NAME][URL][DATE]"
click at [418, 256] on span "OK" at bounding box center [419, 256] width 18 height 6
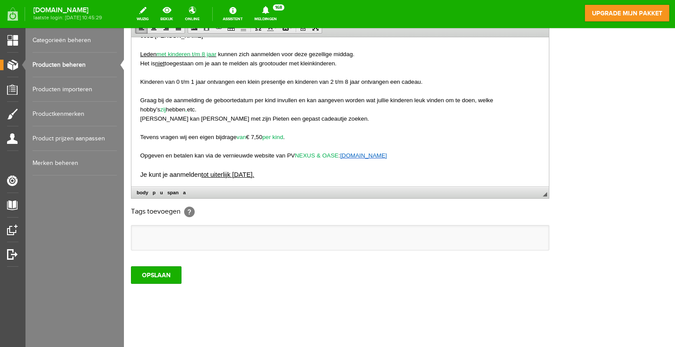
click at [416, 128] on p at bounding box center [340, 127] width 400 height 9
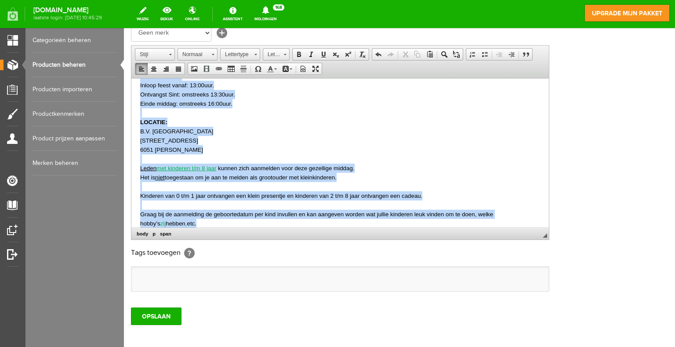
scroll to position [205, 0]
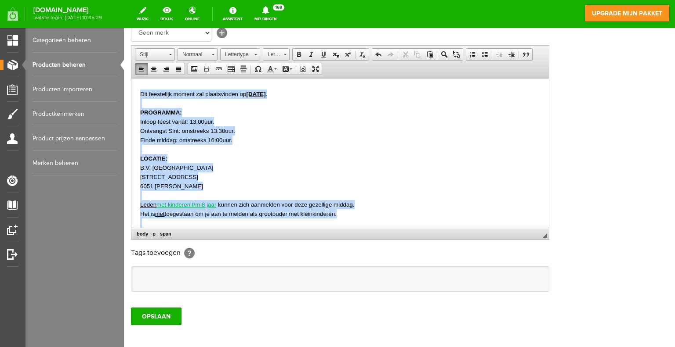
drag, startPoint x: 282, startPoint y: 165, endPoint x: 140, endPoint y: 97, distance: 157.9
click at [140, 96] on body "Beste leden, Zoals ieder jaar, komt ook dit jaar de Sint weer naar de PV NEXUS …" at bounding box center [340, 138] width 400 height 513
click at [275, 69] on span at bounding box center [275, 69] width 3 height 1
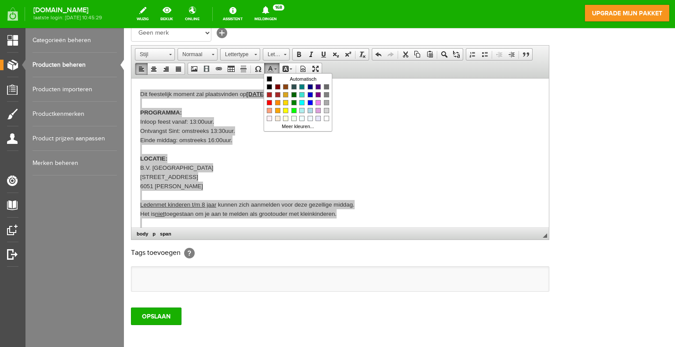
scroll to position [0, 0]
click at [269, 80] on span "Kleuren" at bounding box center [269, 78] width 5 height 5
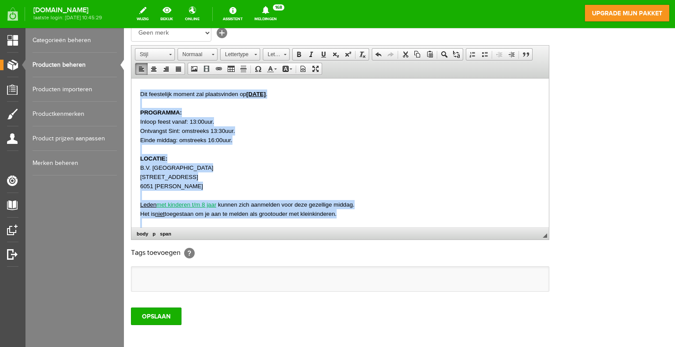
scroll to position [216, 0]
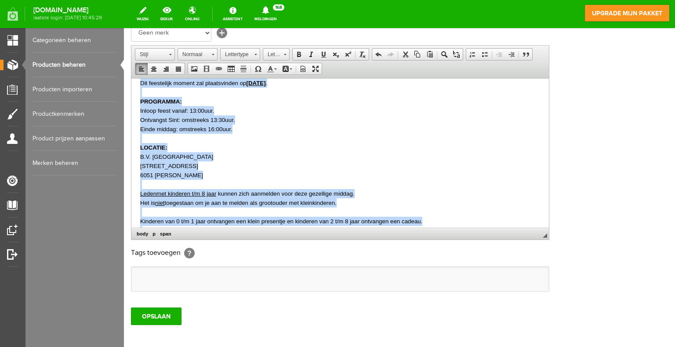
click at [289, 124] on p "Einde middag: omstreeks 16:00uur." at bounding box center [340, 128] width 400 height 9
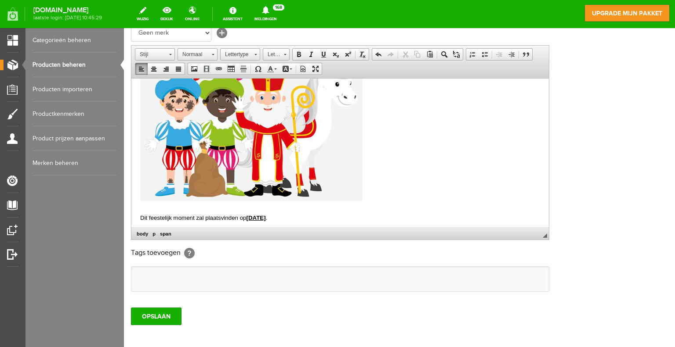
scroll to position [0, 0]
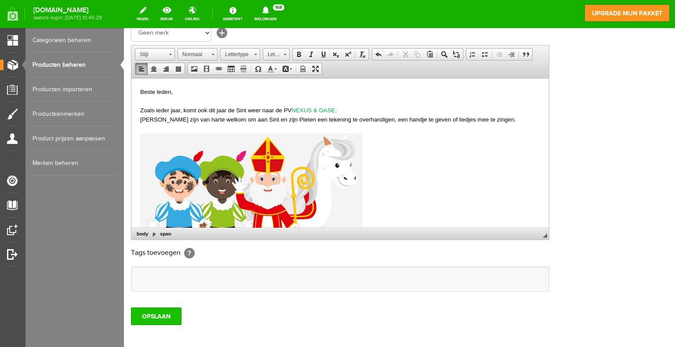
click at [157, 316] on input "OPSLAAN" at bounding box center [156, 317] width 51 height 18
drag, startPoint x: 429, startPoint y: 220, endPoint x: 166, endPoint y: 102, distance: 288.6
click at [134, 89] on html "Beste leden, Zoals ieder jaar, komt ook dit jaar de Sint weer naar de PV NEXUS …" at bounding box center [339, 343] width 417 height 530
click at [223, 119] on span "Knippen" at bounding box center [233, 117] width 47 height 11
